Goal: Transaction & Acquisition: Purchase product/service

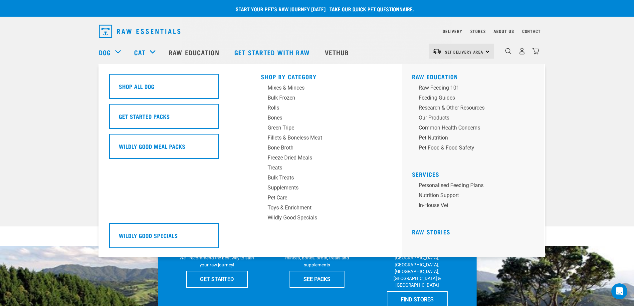
click at [126, 53] on div "Dog" at bounding box center [113, 52] width 29 height 27
click at [109, 53] on link "Dog" at bounding box center [105, 52] width 12 height 10
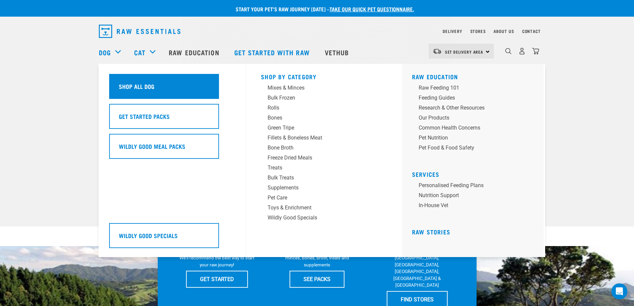
click at [157, 90] on div "Shop All Dog" at bounding box center [164, 86] width 110 height 25
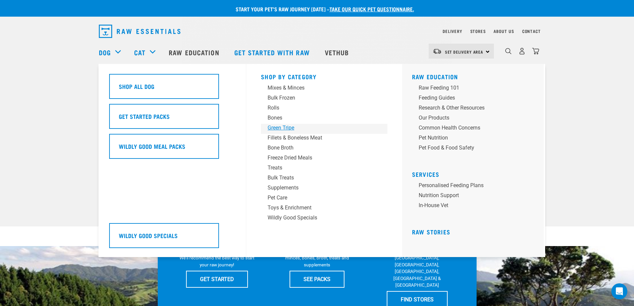
click at [288, 130] on div "Green Tripe" at bounding box center [319, 128] width 104 height 8
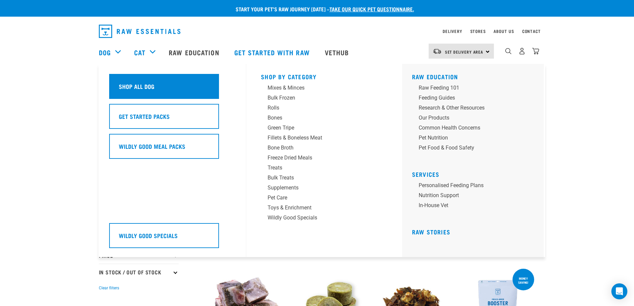
click at [128, 81] on div "Shop All Dog" at bounding box center [164, 86] width 110 height 25
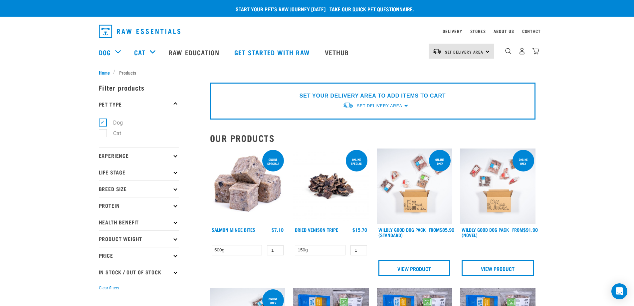
click at [143, 156] on p "Experience" at bounding box center [139, 155] width 80 height 17
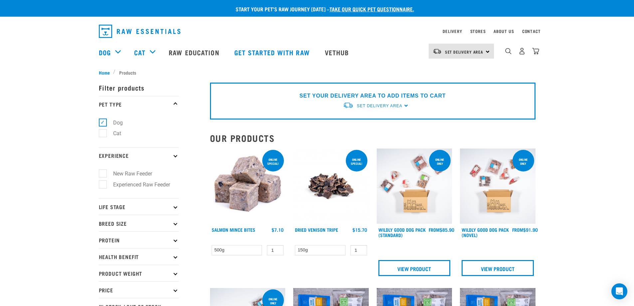
click at [143, 156] on p "Experience" at bounding box center [139, 155] width 80 height 17
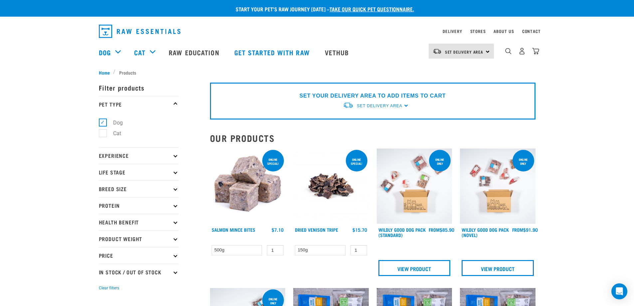
click at [141, 173] on p "Life Stage" at bounding box center [139, 172] width 80 height 17
click at [121, 213] on label "Puppy" at bounding box center [116, 212] width 28 height 8
click at [103, 213] on input "Puppy" at bounding box center [101, 211] width 4 height 4
checkbox input "true"
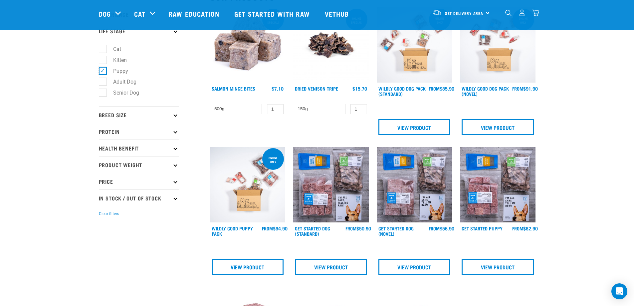
scroll to position [100, 0]
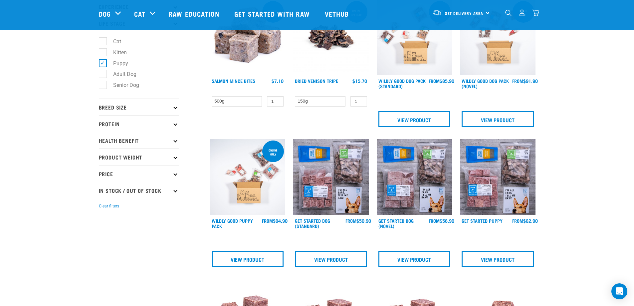
click at [131, 107] on p "Breed Size" at bounding box center [139, 106] width 80 height 17
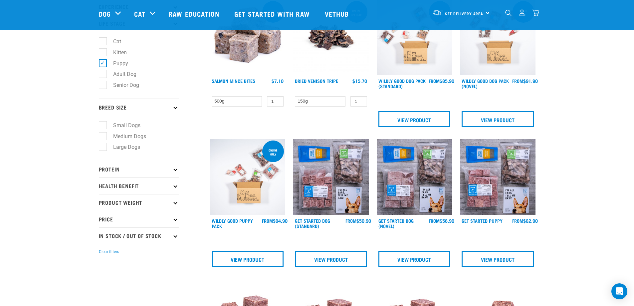
click at [125, 137] on label "Medium Dogs" at bounding box center [125, 136] width 46 height 8
click at [103, 137] on input "Medium Dogs" at bounding box center [101, 135] width 4 height 4
checkbox input "true"
click at [124, 126] on label "Small Dogs" at bounding box center [122, 125] width 41 height 8
click at [103, 126] on input "Small Dogs" at bounding box center [101, 124] width 4 height 4
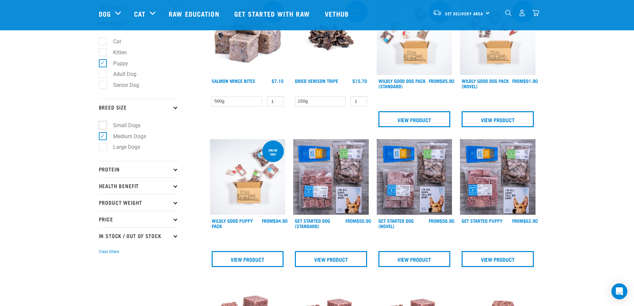
checkbox input "true"
click at [118, 137] on label "Medium Dogs" at bounding box center [125, 136] width 46 height 8
click at [103, 137] on input "Medium Dogs" at bounding box center [101, 135] width 4 height 4
checkbox input "false"
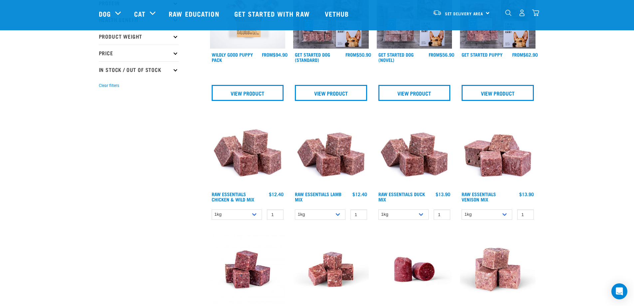
scroll to position [266, 0]
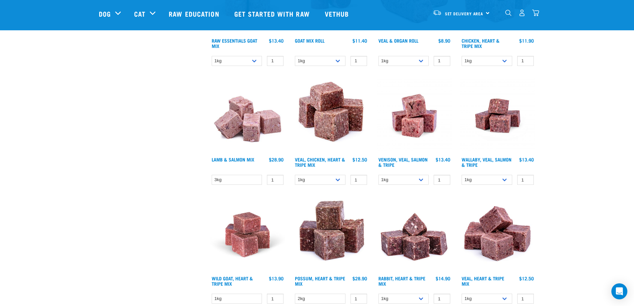
scroll to position [399, 0]
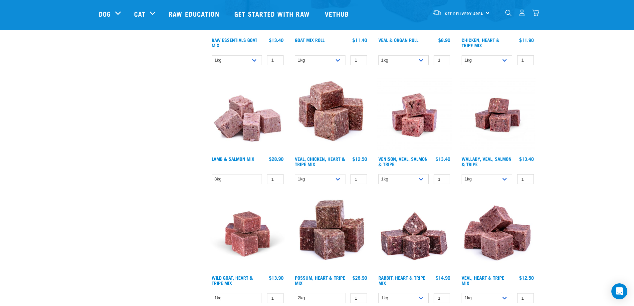
click at [429, 115] on img at bounding box center [415, 115] width 76 height 76
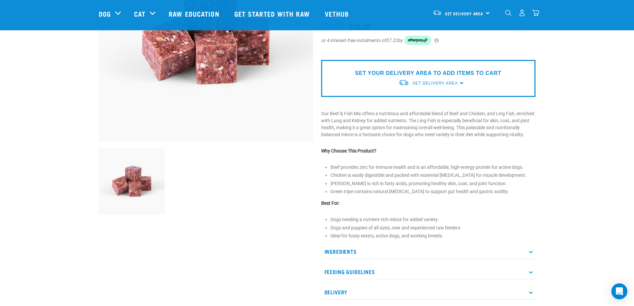
scroll to position [133, 0]
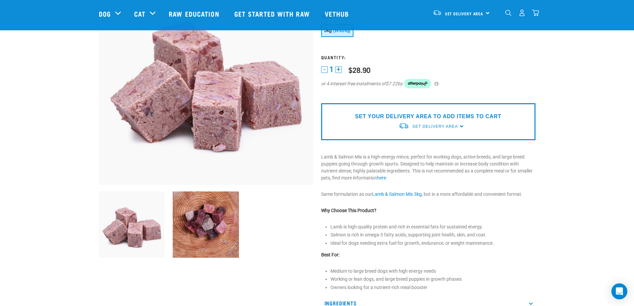
scroll to position [67, 0]
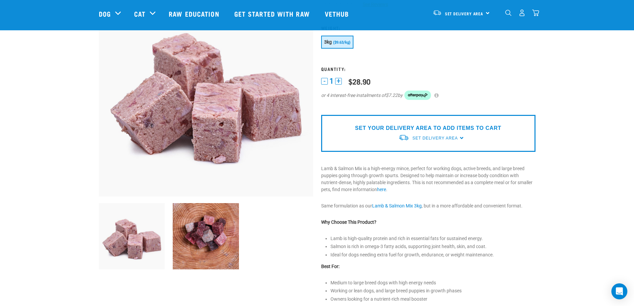
click at [196, 239] on img at bounding box center [206, 236] width 66 height 66
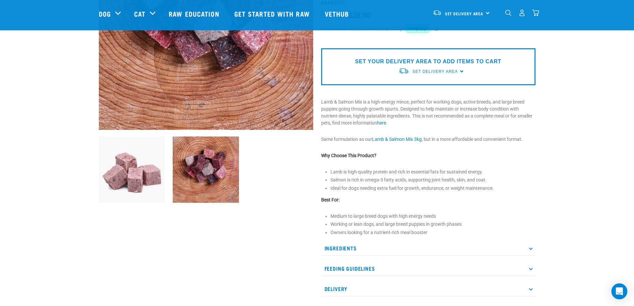
scroll to position [0, 0]
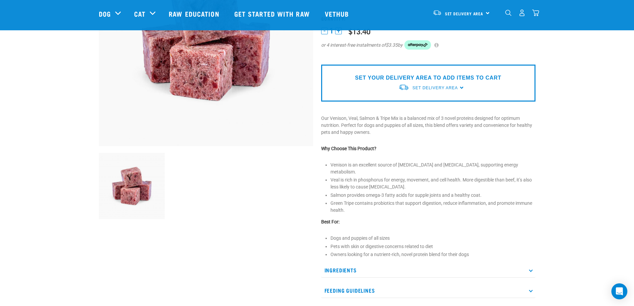
scroll to position [133, 0]
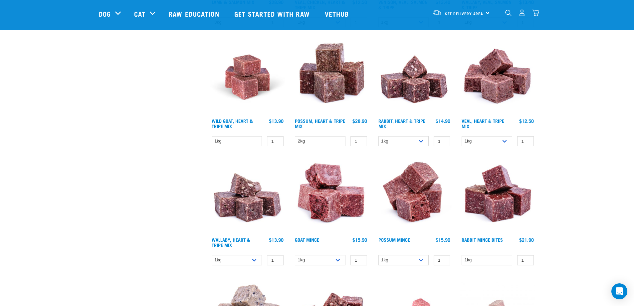
scroll to position [448, 0]
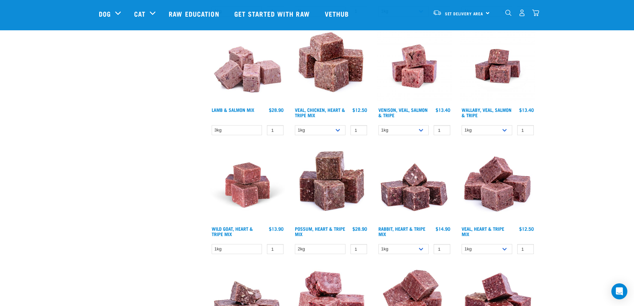
drag, startPoint x: 338, startPoint y: 227, endPoint x: 174, endPoint y: 242, distance: 164.4
click at [174, 242] on div "× Filter products Pet Type Dog Cat Experience New Raw Feeder Experienced Raw Fe…" at bounding box center [150, 203] width 111 height 1256
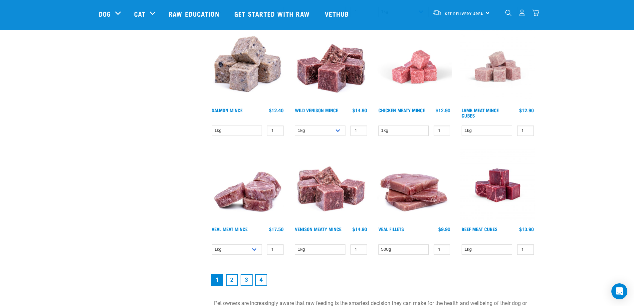
scroll to position [814, 0]
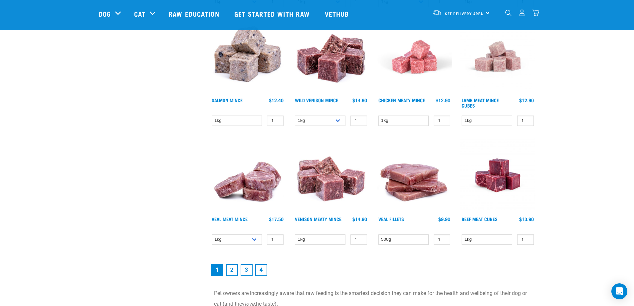
click at [233, 273] on link "2" at bounding box center [232, 270] width 12 height 12
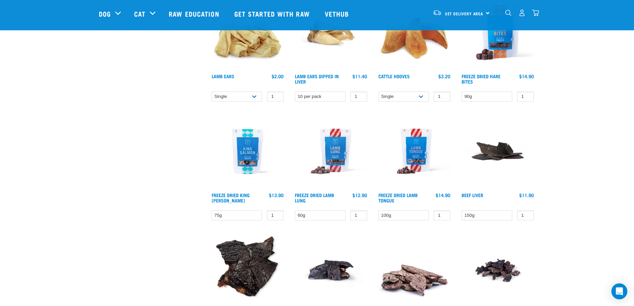
scroll to position [865, 0]
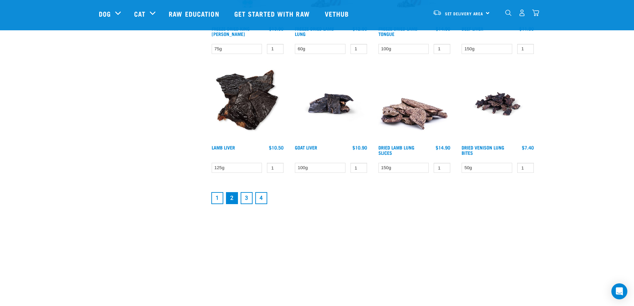
click at [217, 198] on link "1" at bounding box center [217, 198] width 12 height 12
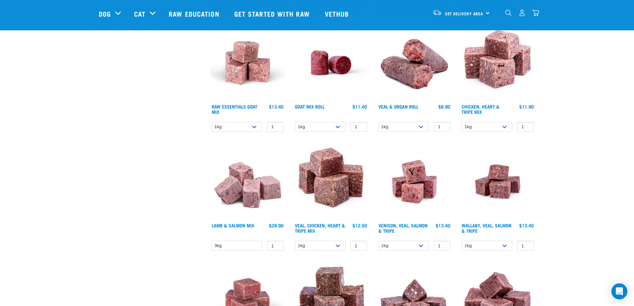
scroll to position [299, 0]
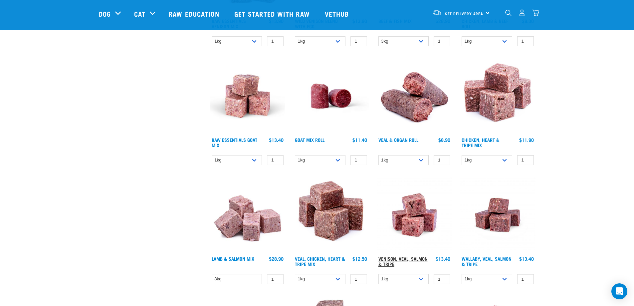
click at [402, 259] on link "Venison, Veal, Salmon & Tripe" at bounding box center [402, 261] width 49 height 8
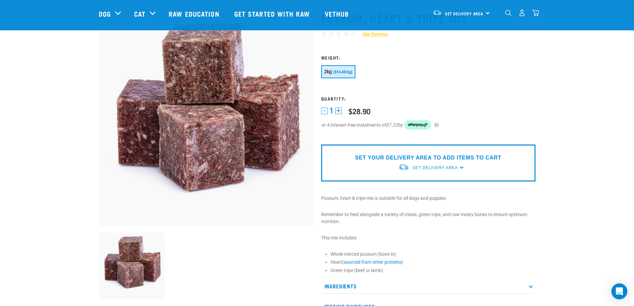
scroll to position [33, 0]
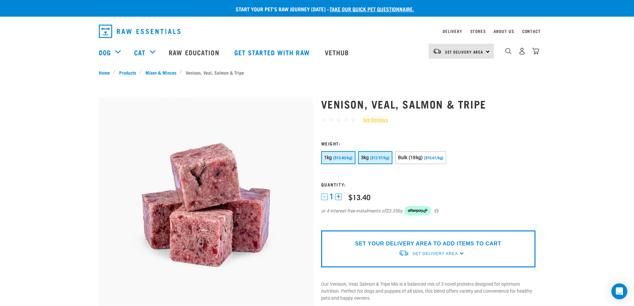
click at [387, 154] on button "3kg ($12.97/kg)" at bounding box center [375, 157] width 34 height 13
click at [345, 160] on span "($13.40/kg)" at bounding box center [342, 158] width 19 height 4
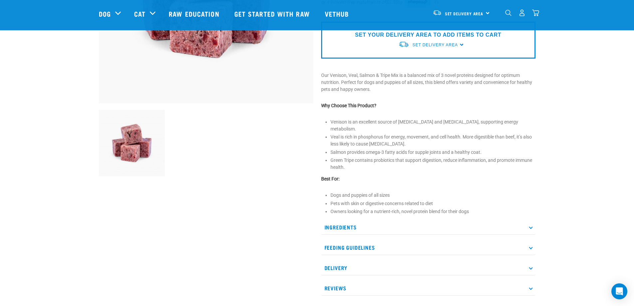
scroll to position [200, 0]
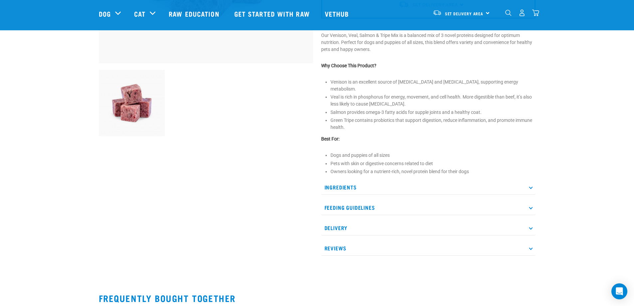
click at [378, 180] on p "Ingredients" at bounding box center [428, 187] width 214 height 15
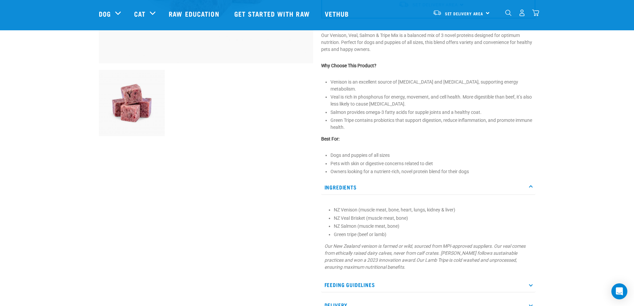
click at [378, 180] on p "Ingredients" at bounding box center [428, 187] width 214 height 15
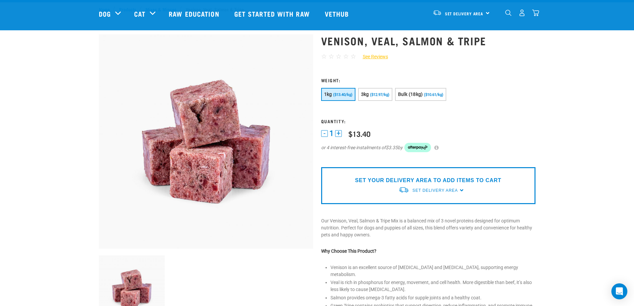
scroll to position [0, 0]
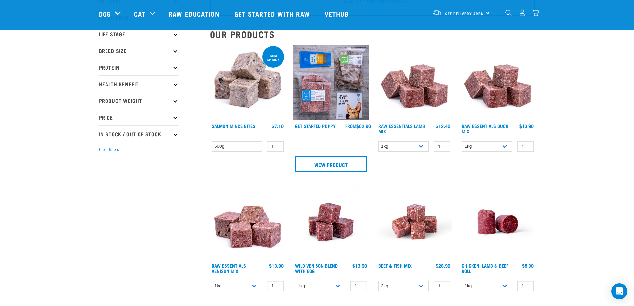
scroll to position [67, 0]
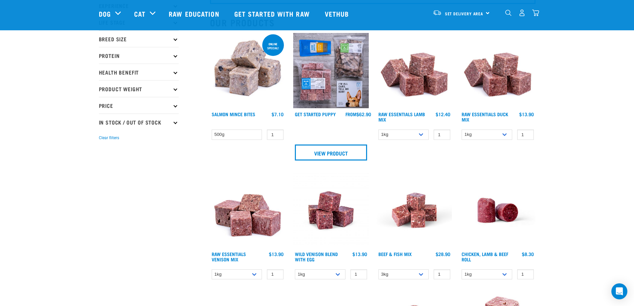
click at [329, 215] on img at bounding box center [331, 210] width 76 height 76
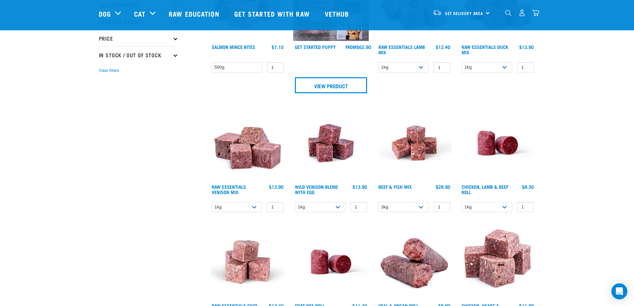
scroll to position [143, 0]
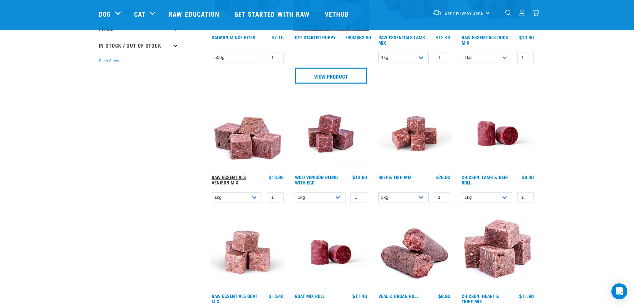
click at [241, 179] on link "Raw Essentials Venison Mix" at bounding box center [229, 180] width 34 height 8
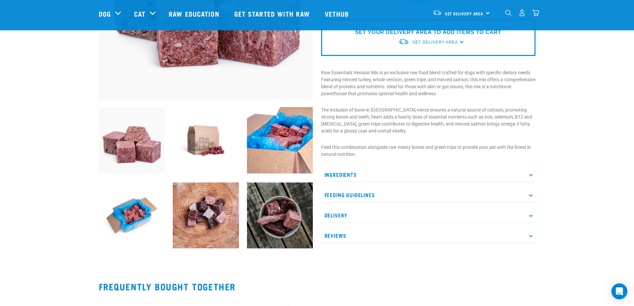
scroll to position [166, 0]
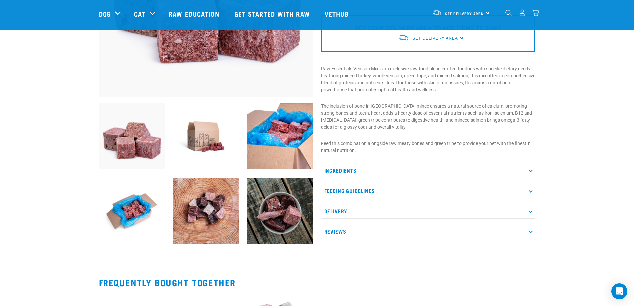
click at [444, 172] on p "Ingredients" at bounding box center [428, 170] width 214 height 15
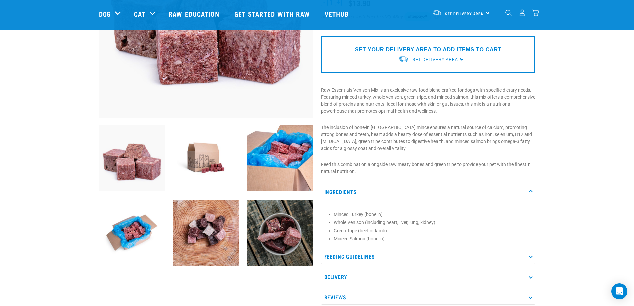
scroll to position [133, 0]
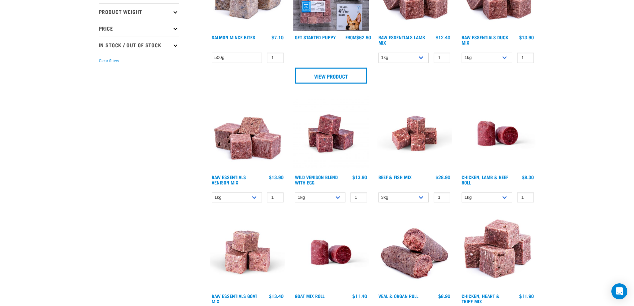
click at [345, 140] on img at bounding box center [331, 133] width 76 height 76
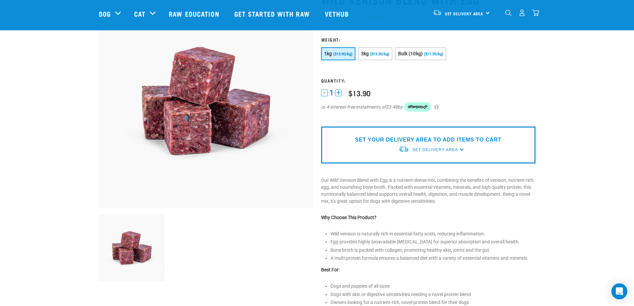
scroll to position [133, 0]
